Goal: Task Accomplishment & Management: Use online tool/utility

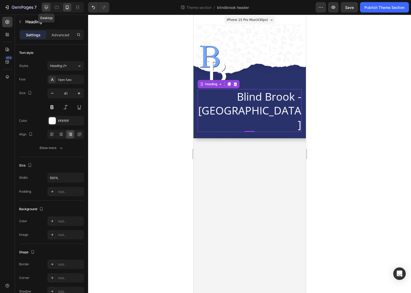
click at [48, 7] on icon at bounding box center [46, 7] width 3 height 3
type input "46"
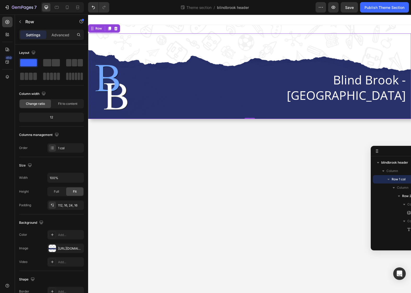
click at [98, 59] on div "Image Blind Brook - [GEOGRAPHIC_DATA] Heading Row Row 0" at bounding box center [249, 75] width 323 height 85
click at [66, 250] on div "[URL][DOMAIN_NAME]" at bounding box center [65, 248] width 15 height 5
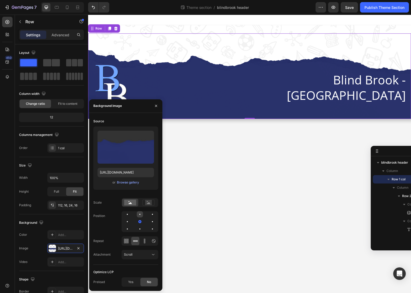
click at [149, 215] on div at bounding box center [152, 214] width 6 height 6
click at [149, 229] on div at bounding box center [152, 229] width 6 height 6
click at [149, 214] on div at bounding box center [152, 214] width 6 height 6
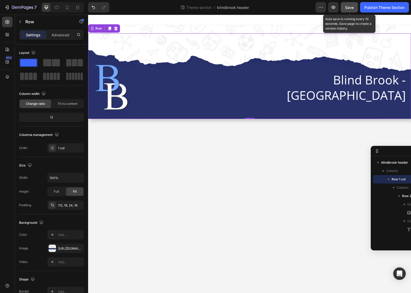
click at [348, 10] on button "Save" at bounding box center [348, 7] width 17 height 10
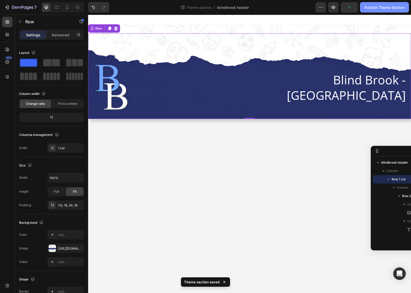
click at [384, 7] on div "Publish Theme Section" at bounding box center [384, 7] width 40 height 5
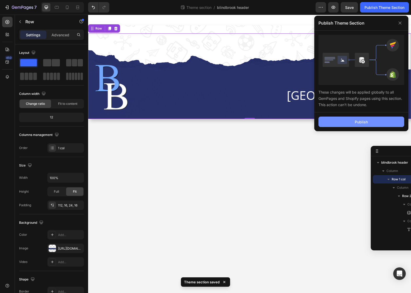
click at [365, 123] on div "Publish" at bounding box center [361, 121] width 13 height 5
